Goal: Entertainment & Leisure: Consume media (video, audio)

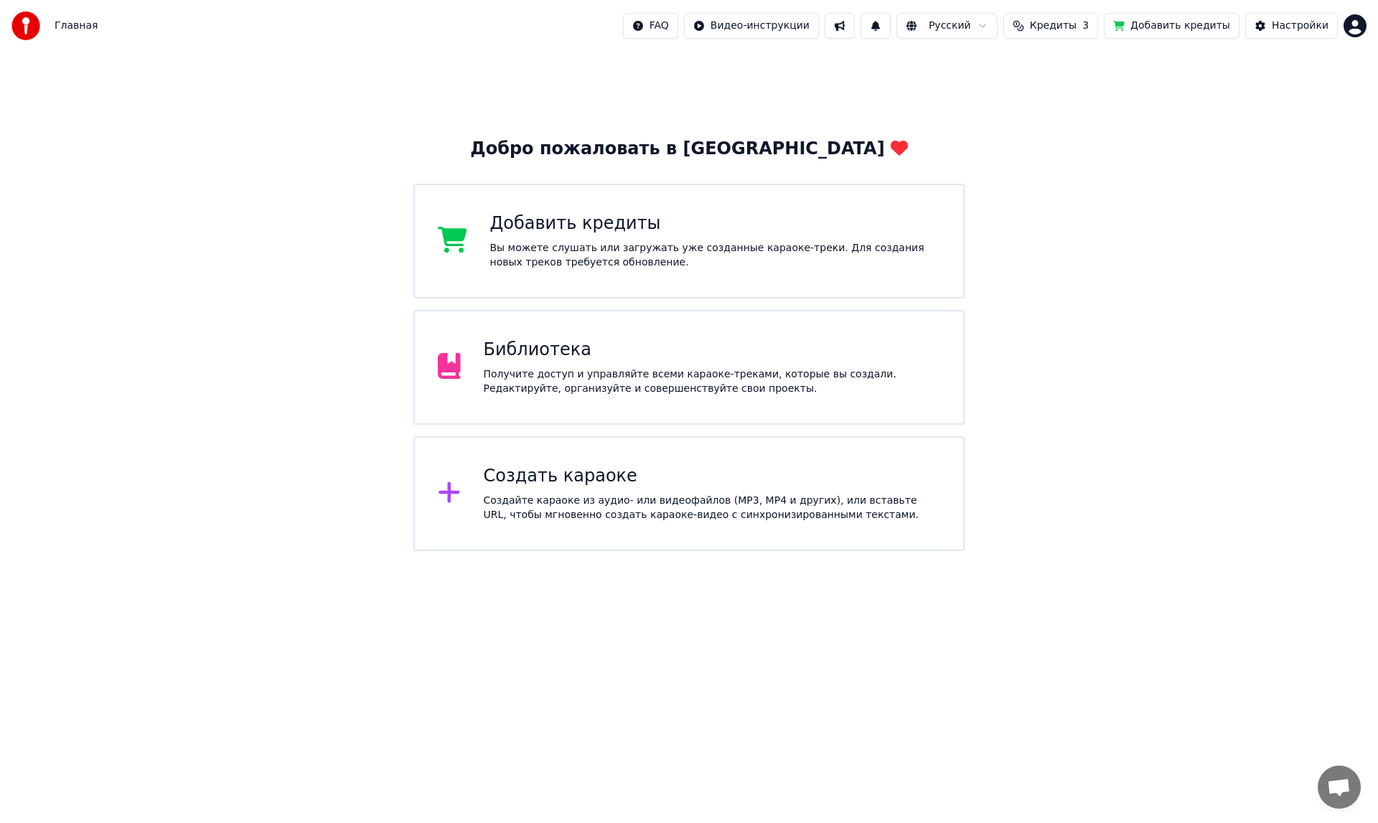
click at [555, 342] on div "Библиотека" at bounding box center [712, 350] width 457 height 23
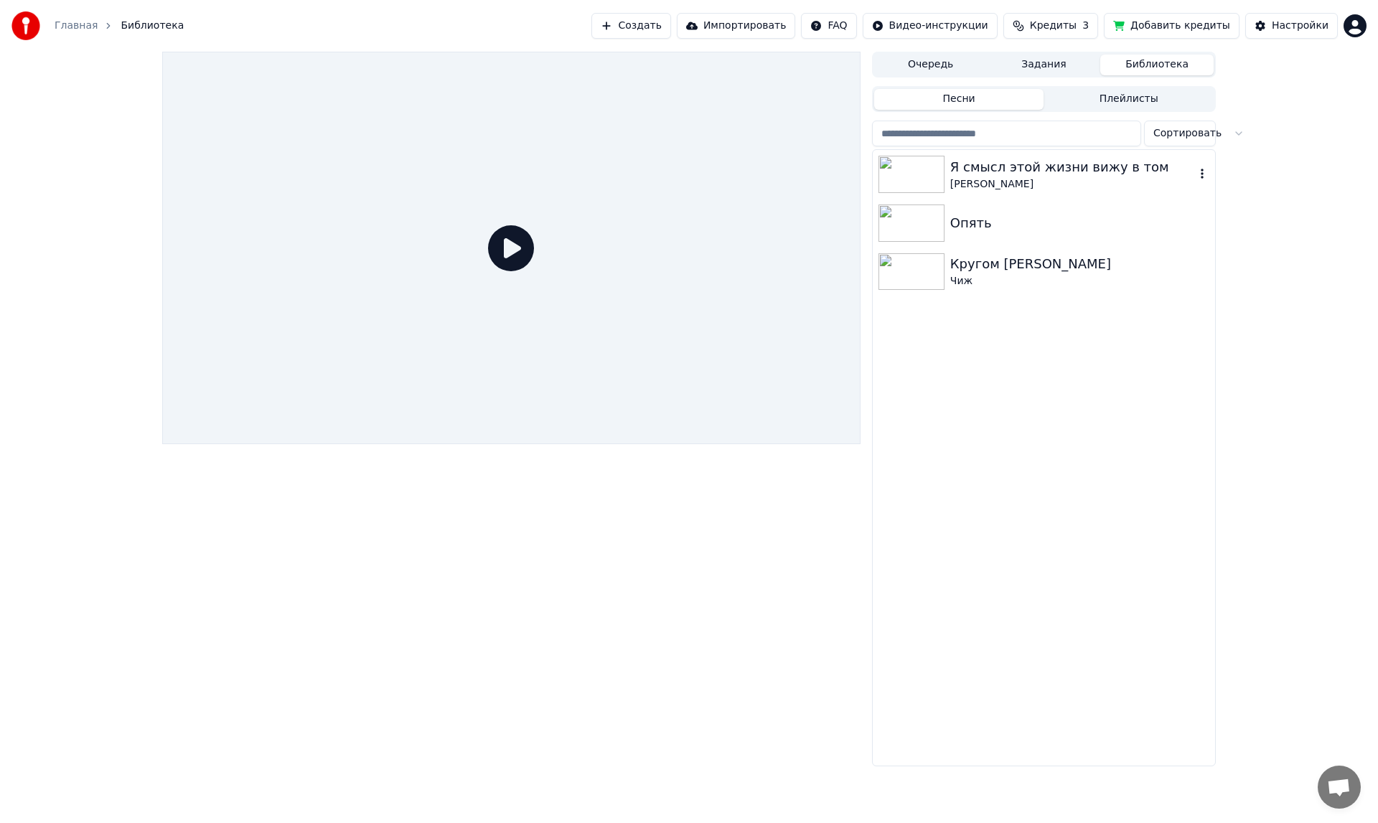
click at [923, 182] on img at bounding box center [911, 174] width 66 height 37
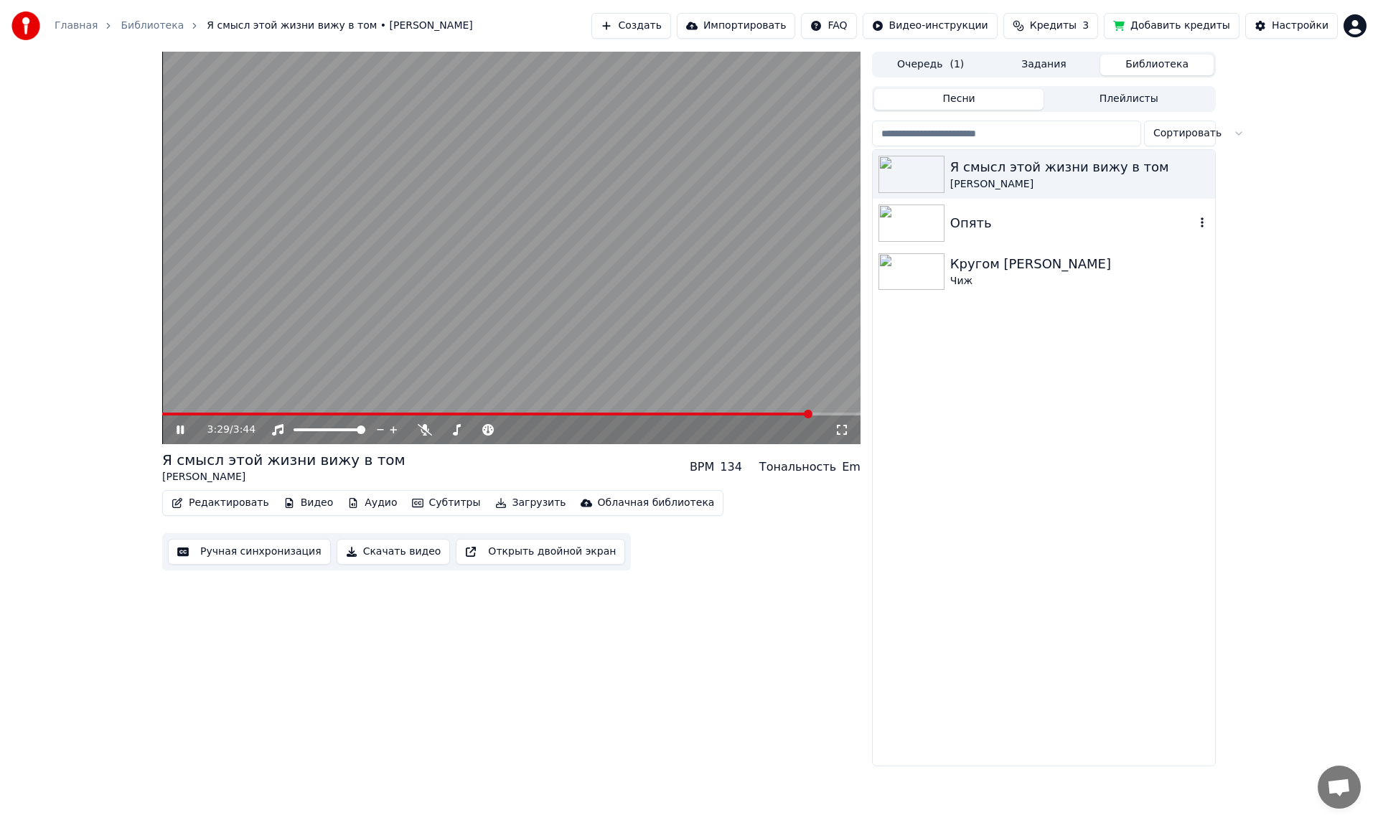
click at [903, 223] on img at bounding box center [911, 222] width 66 height 37
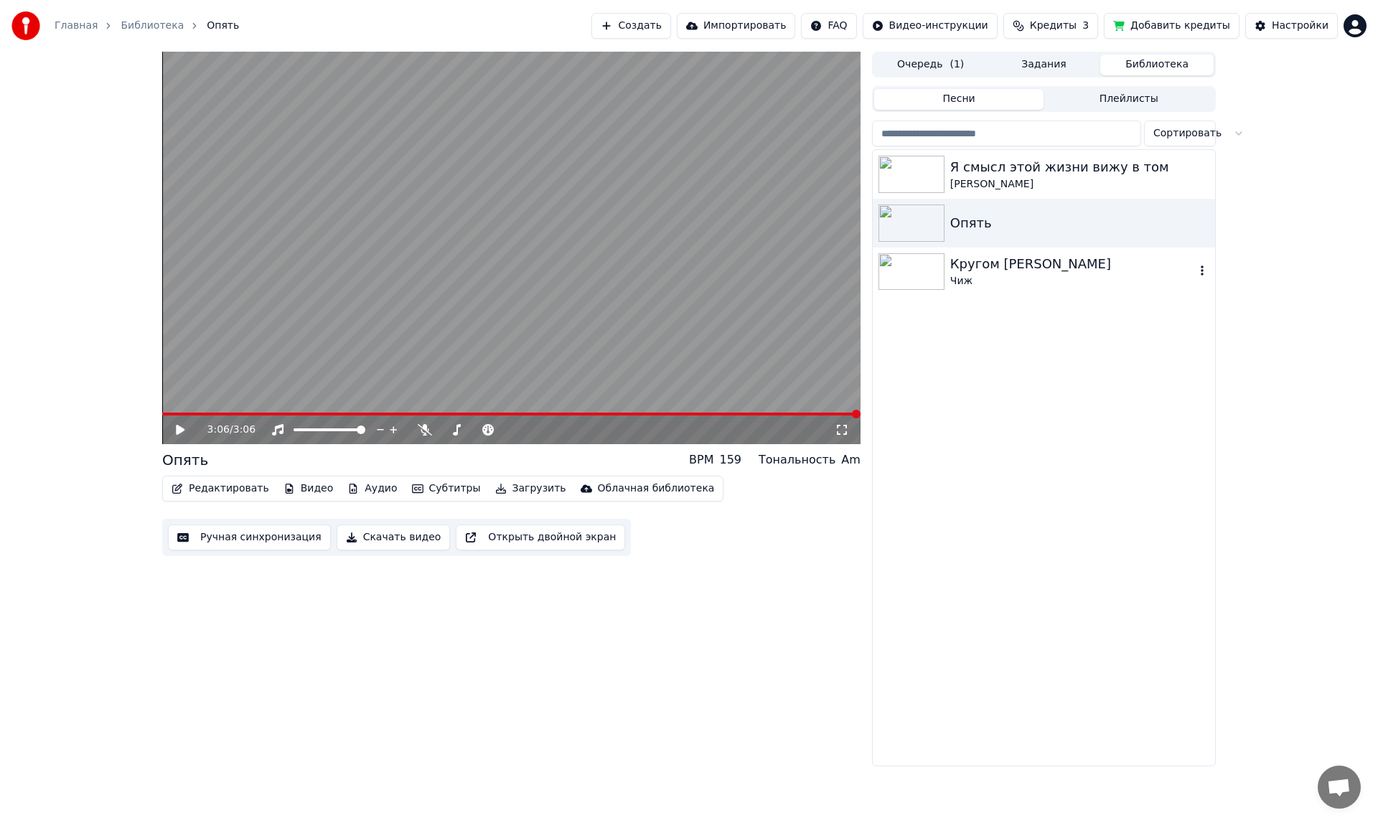
click at [903, 276] on img at bounding box center [911, 271] width 66 height 37
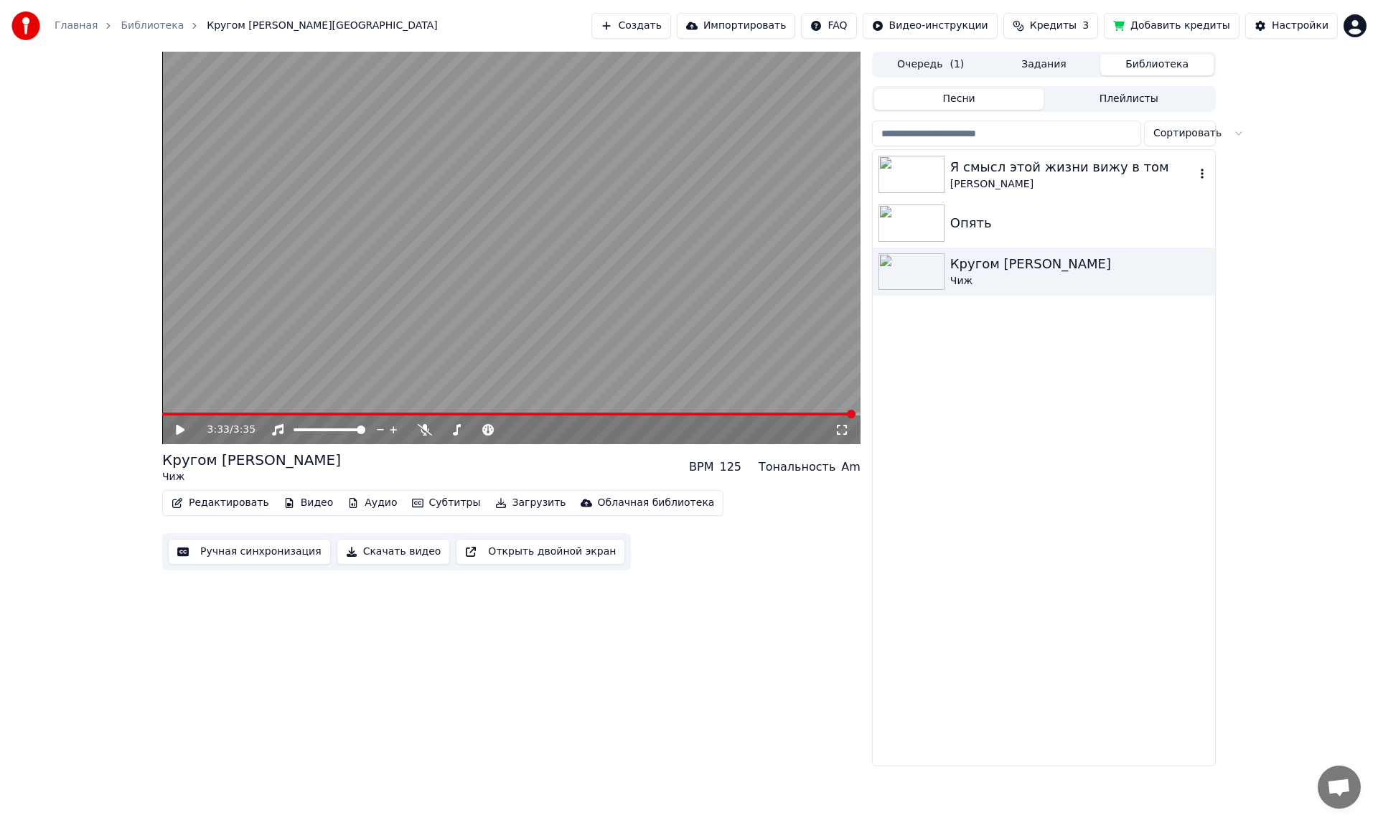
click at [937, 175] on img at bounding box center [911, 174] width 66 height 37
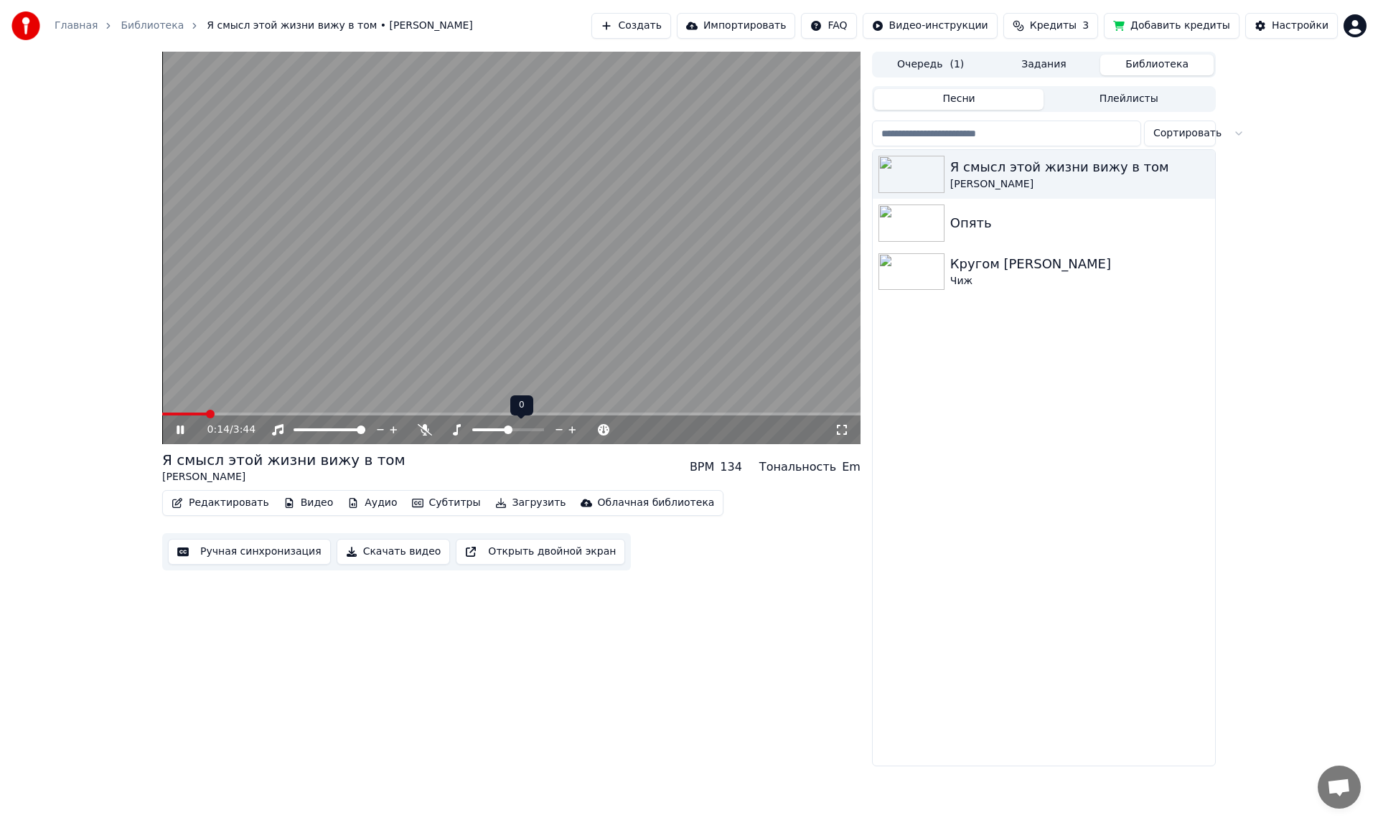
drag, startPoint x: 512, startPoint y: 424, endPoint x: 502, endPoint y: 423, distance: 9.4
click at [502, 423] on div at bounding box center [522, 430] width 116 height 14
click at [544, 426] on span at bounding box center [539, 430] width 9 height 9
click at [544, 425] on div at bounding box center [522, 430] width 116 height 14
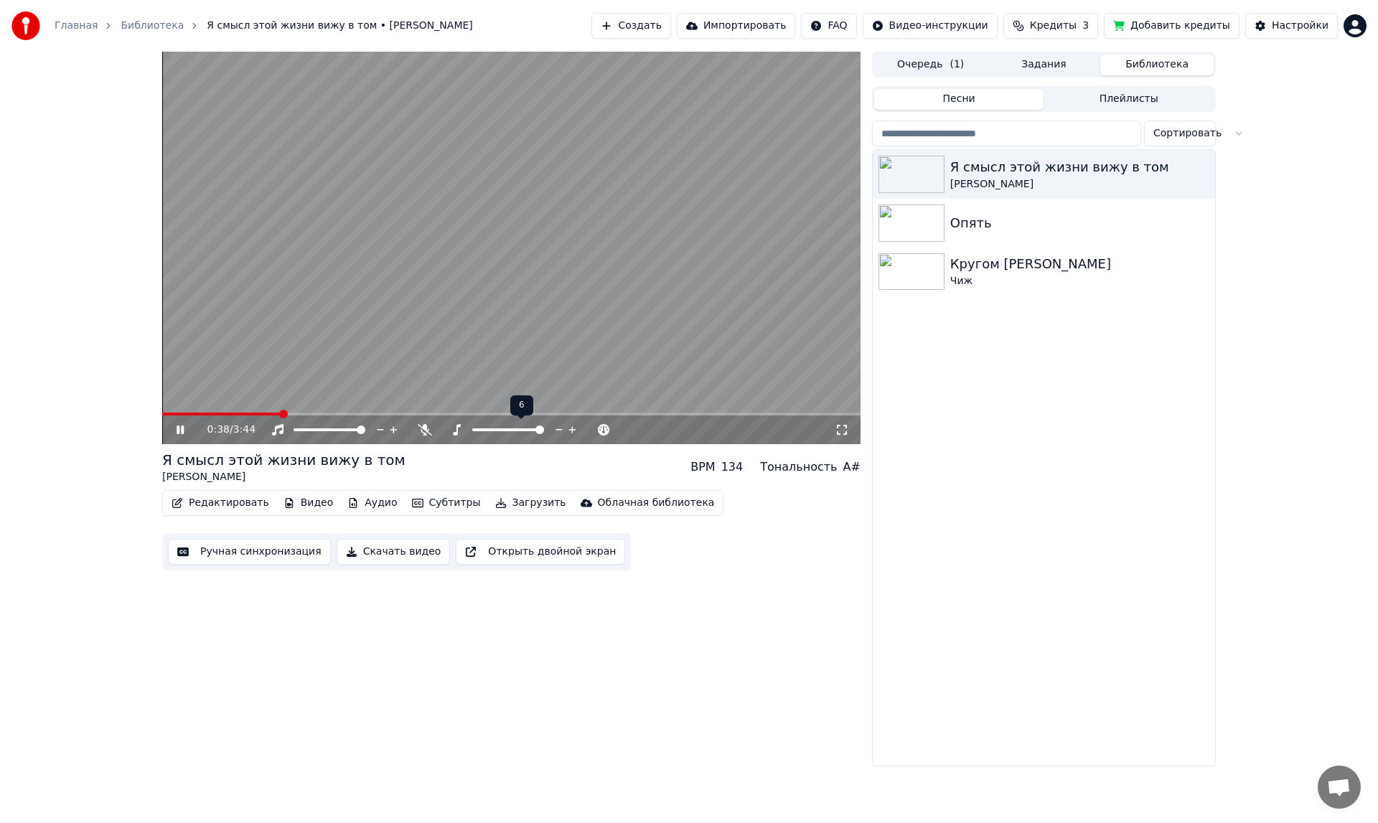
click at [544, 428] on span at bounding box center [539, 430] width 9 height 9
click at [544, 426] on div at bounding box center [522, 430] width 116 height 14
click at [544, 426] on span at bounding box center [539, 430] width 9 height 9
drag, startPoint x: 540, startPoint y: 425, endPoint x: 522, endPoint y: 426, distance: 18.7
click at [527, 426] on div at bounding box center [522, 430] width 116 height 14
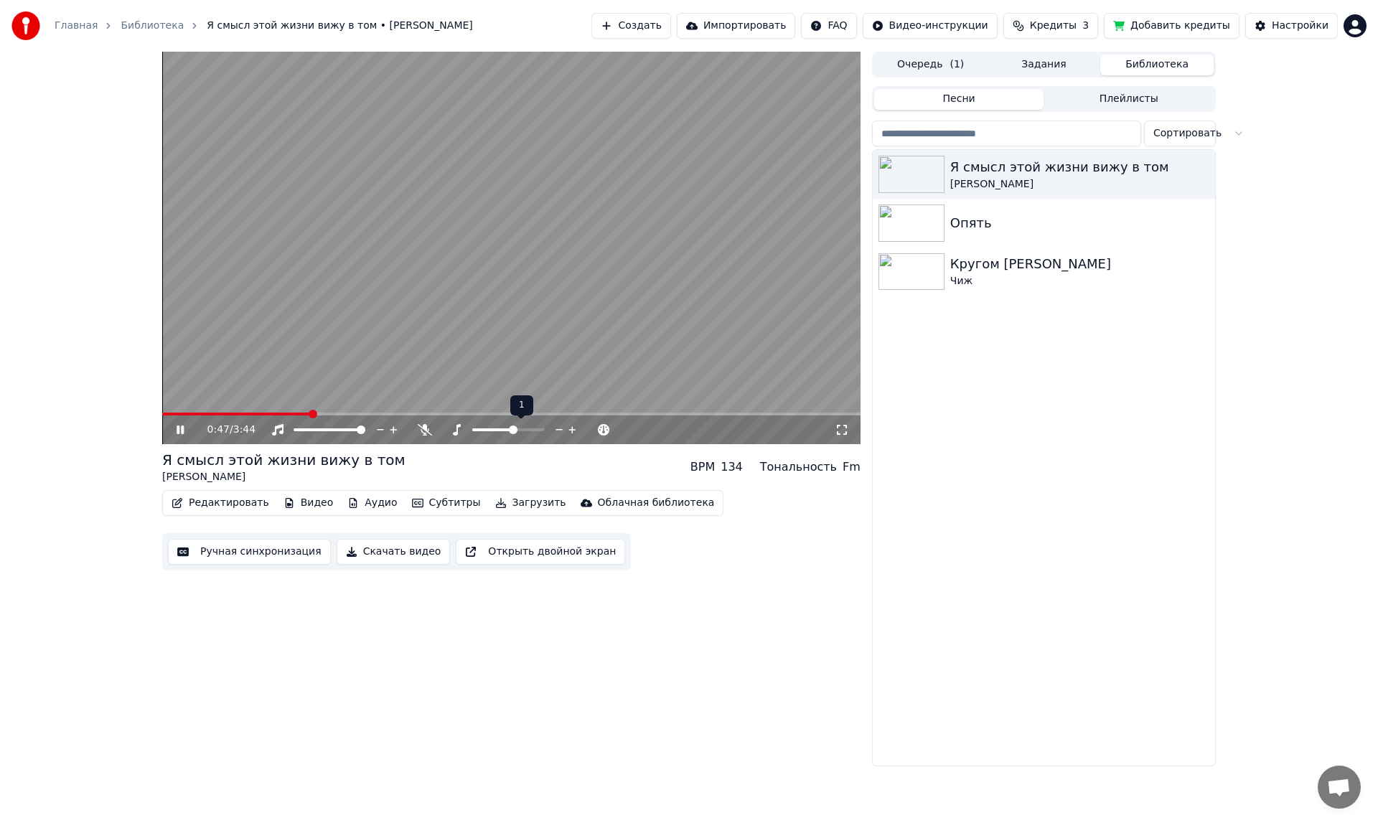
click at [511, 427] on span at bounding box center [513, 430] width 9 height 9
click at [509, 426] on span at bounding box center [513, 430] width 9 height 9
click at [504, 426] on span at bounding box center [502, 430] width 9 height 9
click at [496, 426] on span at bounding box center [497, 430] width 9 height 9
click at [506, 426] on span at bounding box center [508, 430] width 9 height 9
